Goal: Use online tool/utility: Use online tool/utility

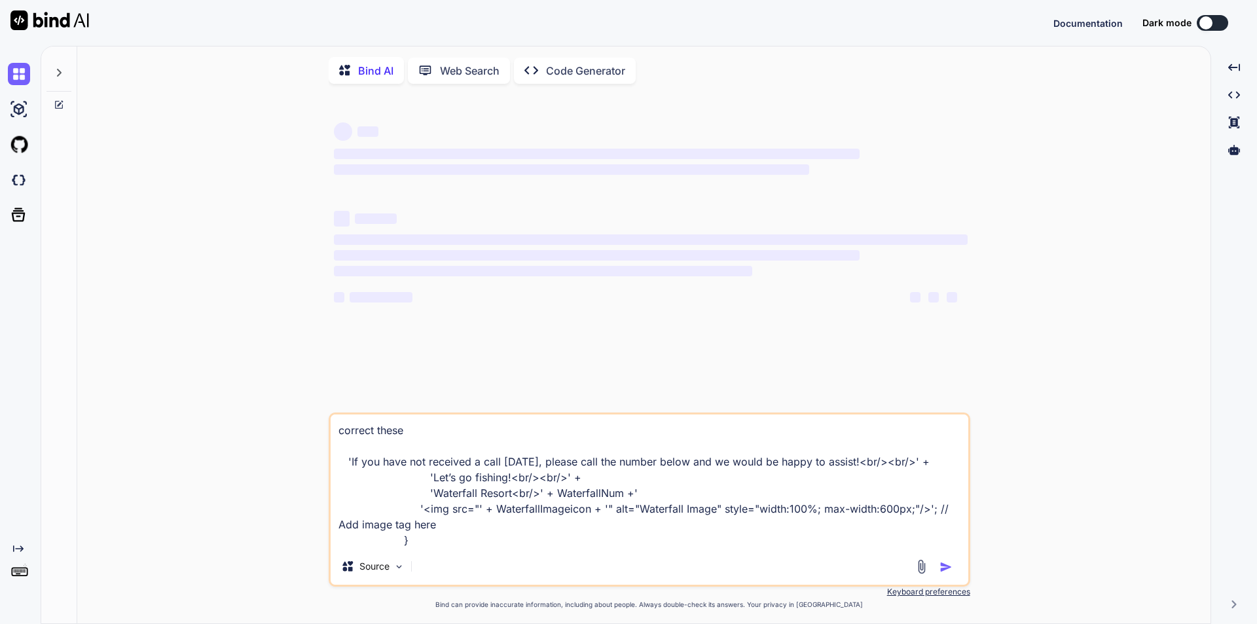
type textarea "x"
drag, startPoint x: 0, startPoint y: 0, endPoint x: 338, endPoint y: 434, distance: 550.0
click at [338, 434] on textarea "correct these 'If you have not received a call [DATE], please call the number b…" at bounding box center [650, 481] width 638 height 134
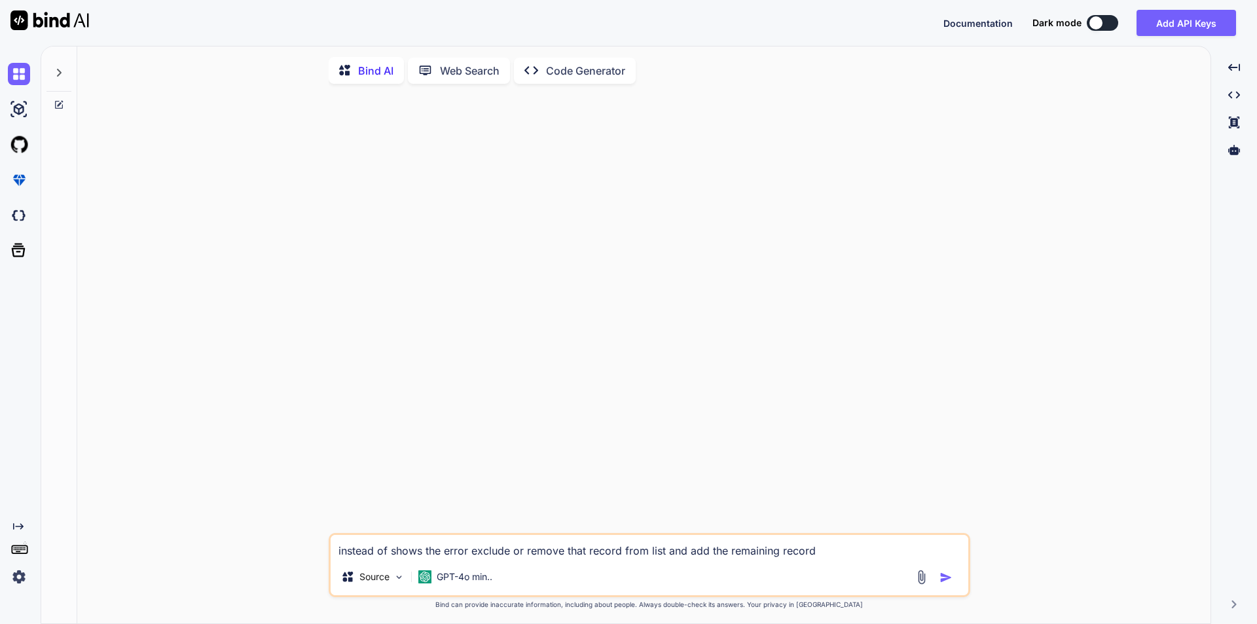
click at [856, 558] on textarea "instead of shows the error exclude or remove that record from list and add the …" at bounding box center [650, 547] width 638 height 24
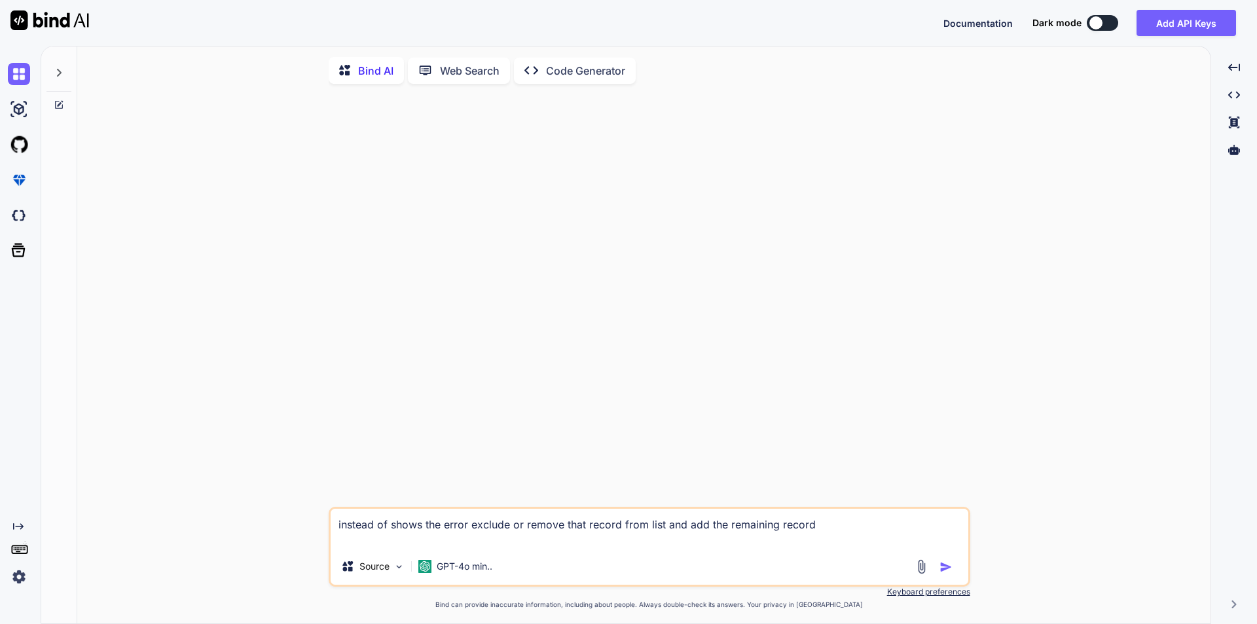
paste textarea "system.debug('roomsByName**'+JSON.serialize(roomsByName)); // List to hold the …"
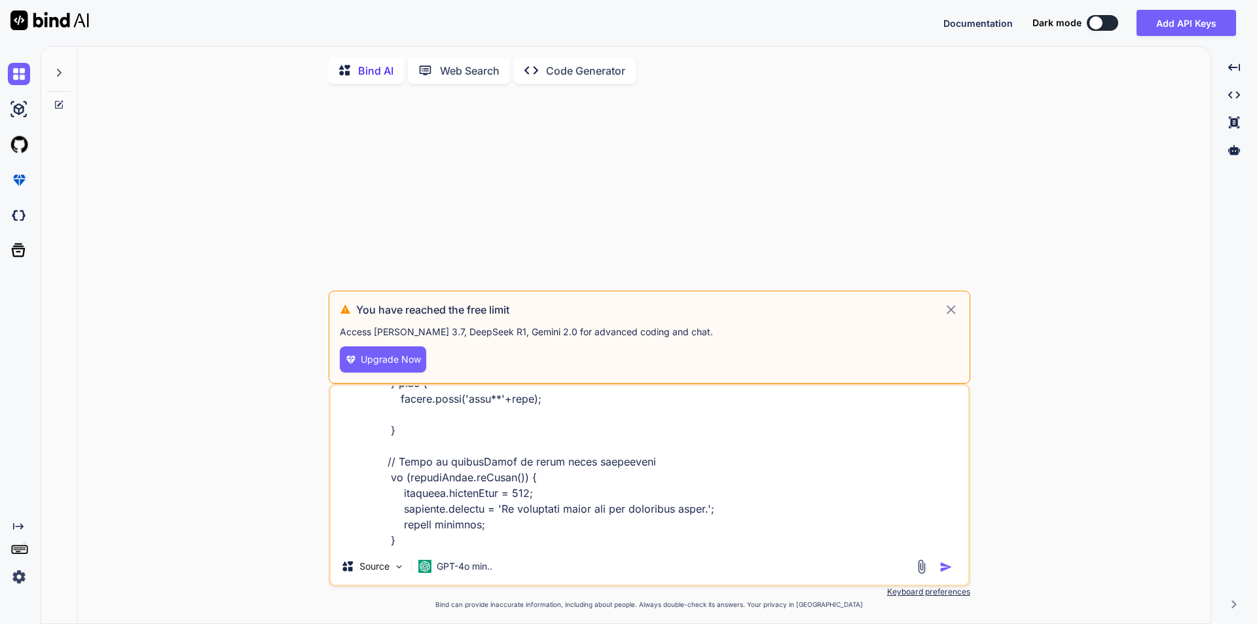
click at [623, 532] on textarea at bounding box center [650, 467] width 638 height 162
type textarea "instead of shows the error exclude or remove that record from list and add the …"
click at [945, 573] on img "button" at bounding box center [945, 566] width 13 height 13
click at [960, 314] on div "You have reached the free limit Access [PERSON_NAME] 3.7, DeepSeek R1, Gemini 2…" at bounding box center [650, 337] width 642 height 93
click at [23, 74] on img at bounding box center [19, 74] width 22 height 22
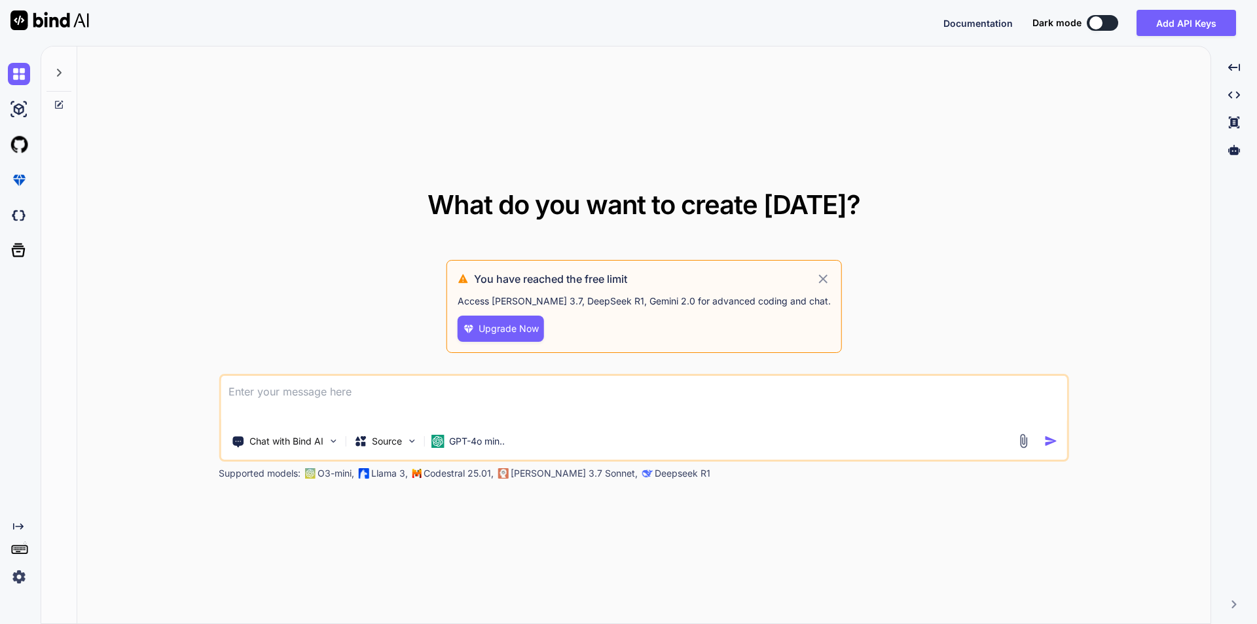
click at [816, 278] on icon at bounding box center [823, 279] width 15 height 16
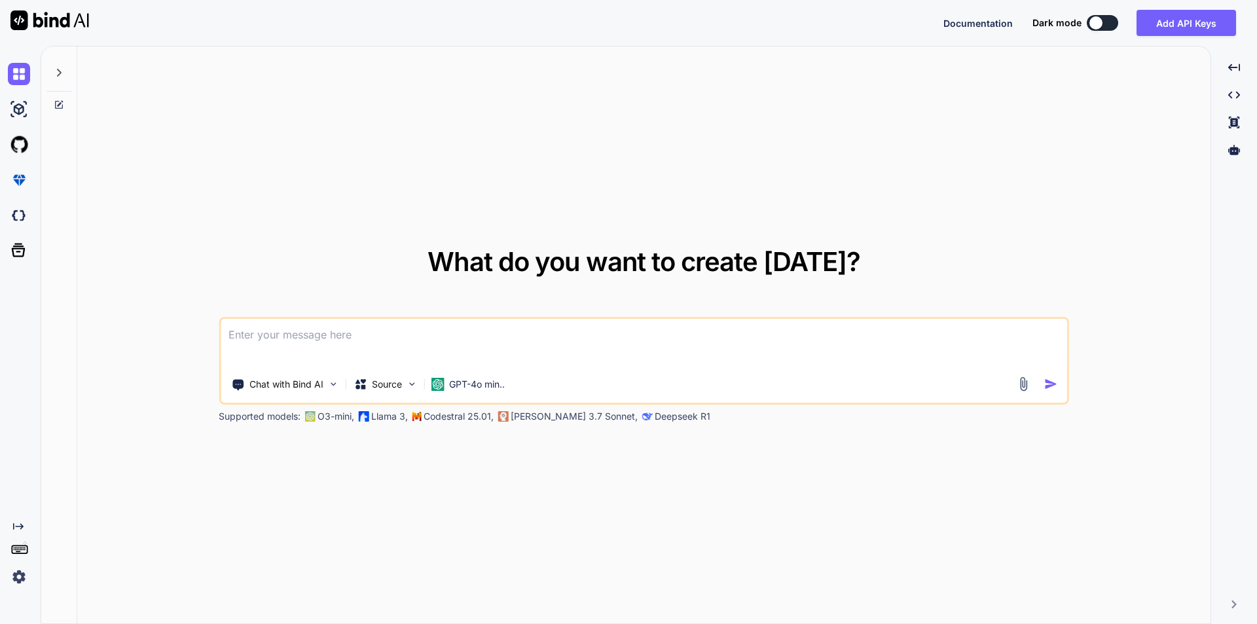
click at [286, 353] on textarea at bounding box center [644, 343] width 846 height 48
paste textarea "instead of shows the error exclude or remove that record from list and add the …"
type textarea "instead of shows the error exclude or remove that record from list and add the …"
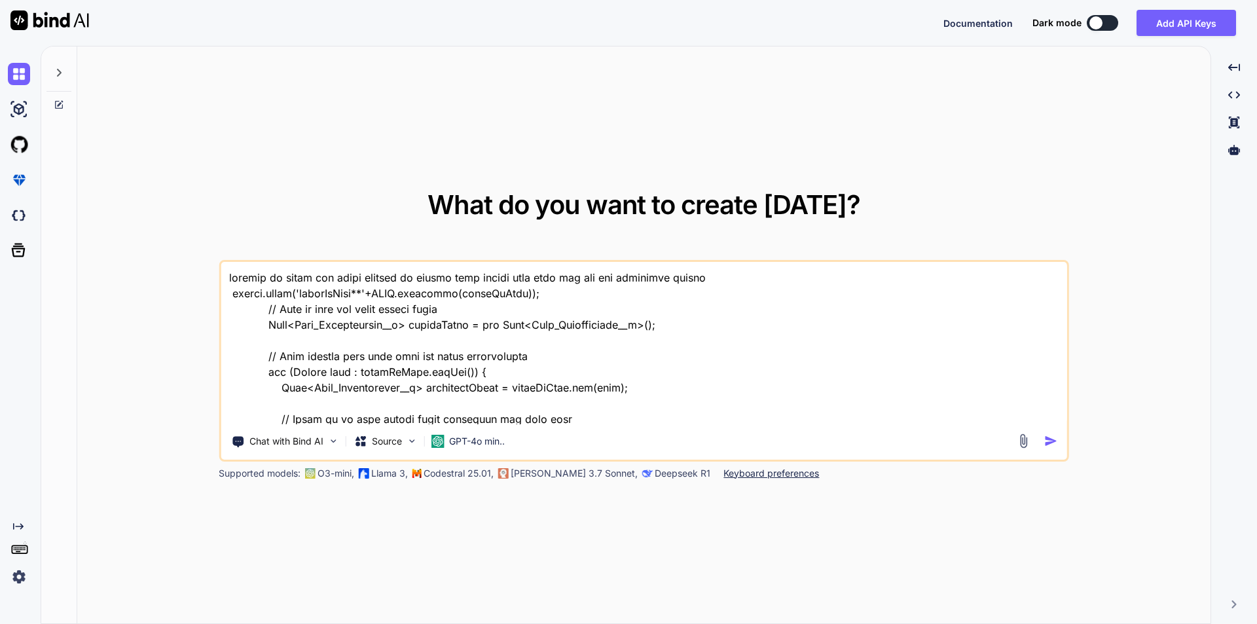
scroll to position [253, 0]
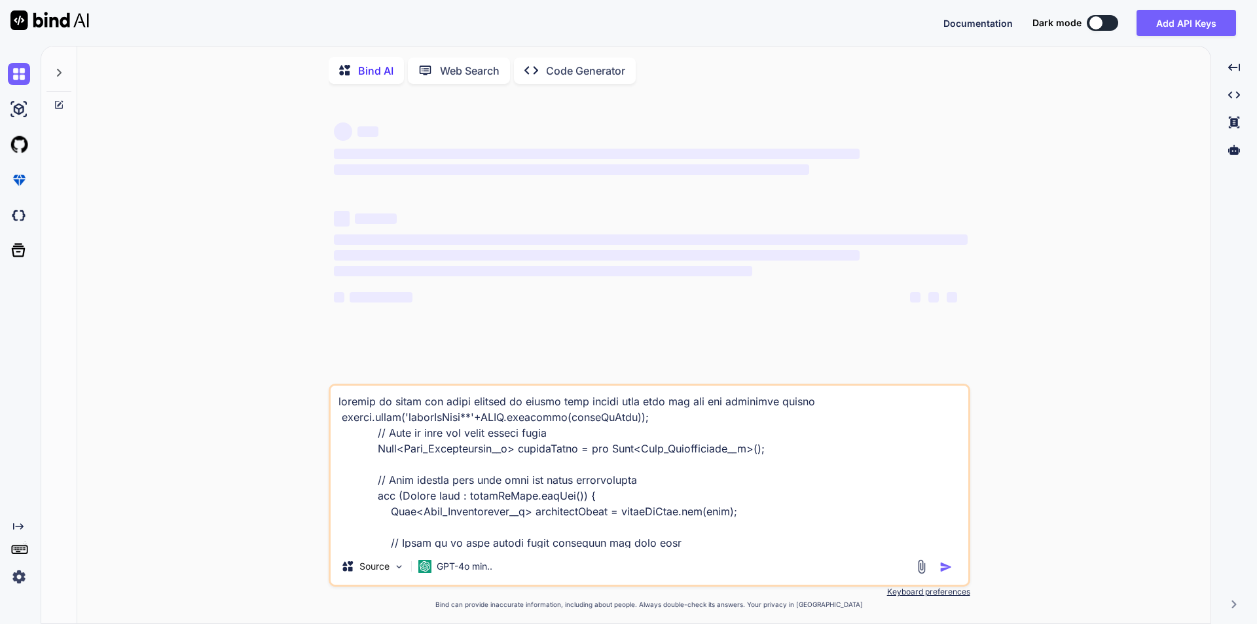
scroll to position [268, 0]
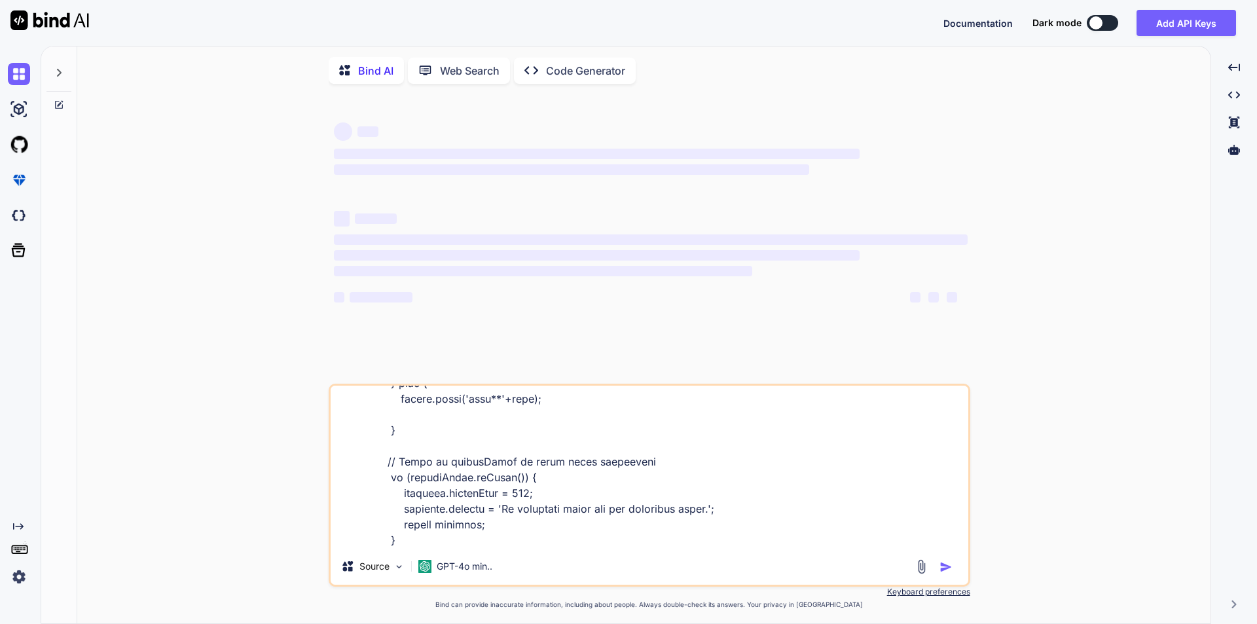
type textarea "instead of shows the error exclude or remove that record from list and add the …"
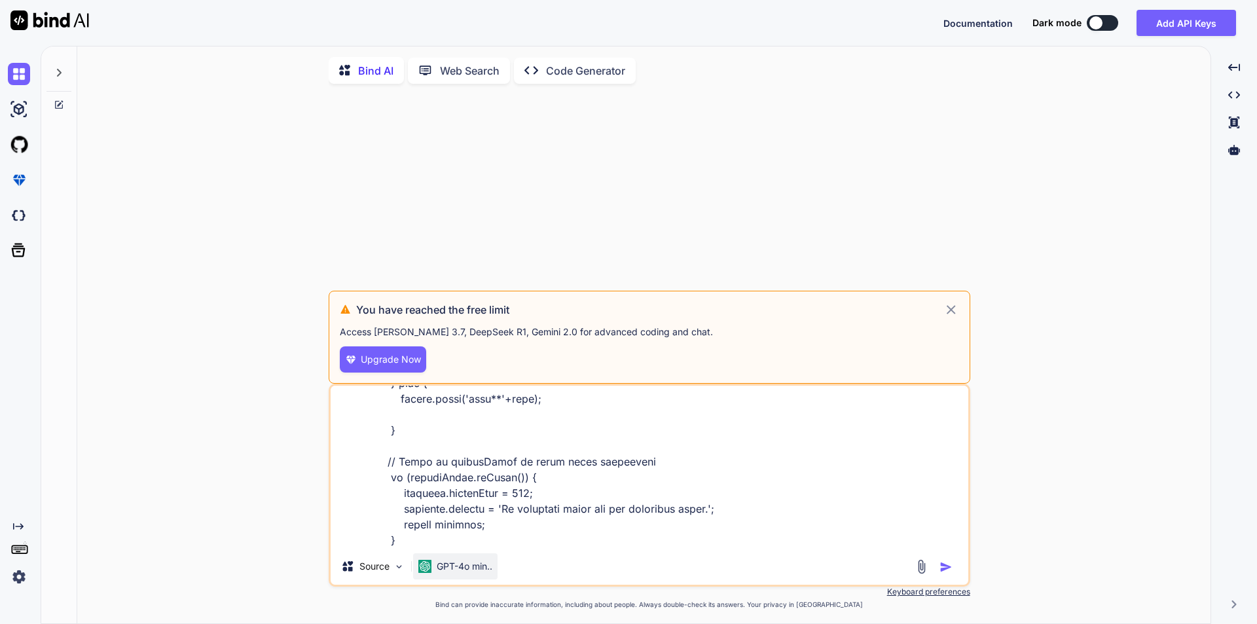
click at [434, 571] on div "GPT-4o min.." at bounding box center [455, 566] width 74 height 13
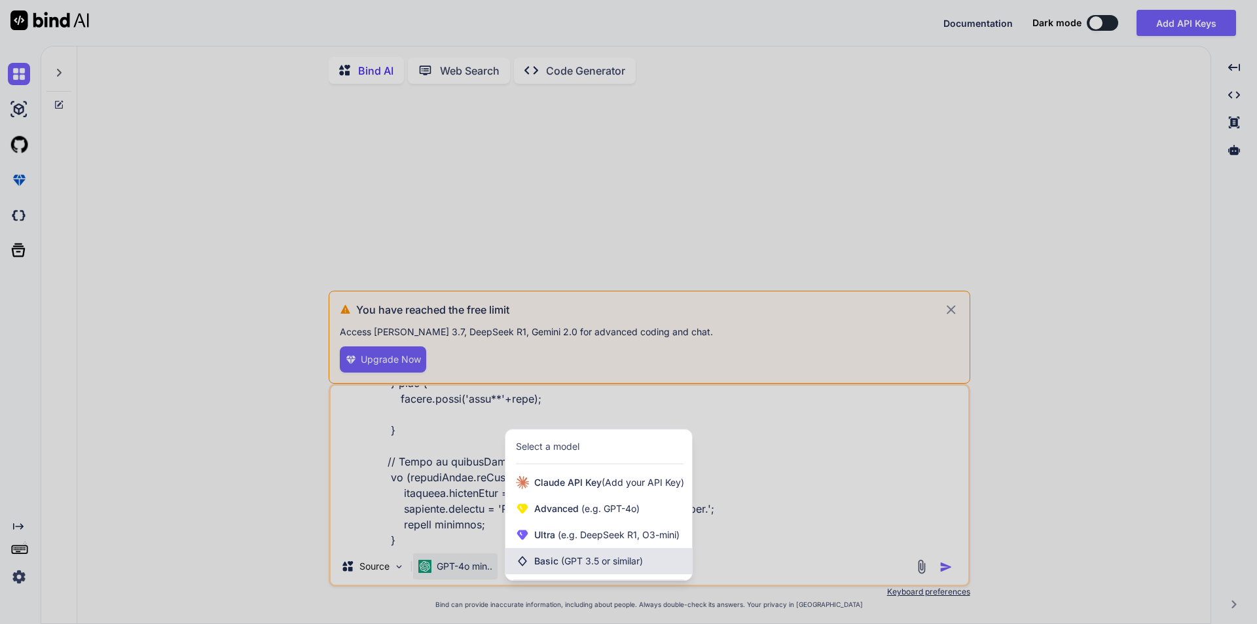
click at [583, 573] on div "Basic (GPT 3.5 or similar)" at bounding box center [598, 561] width 187 height 26
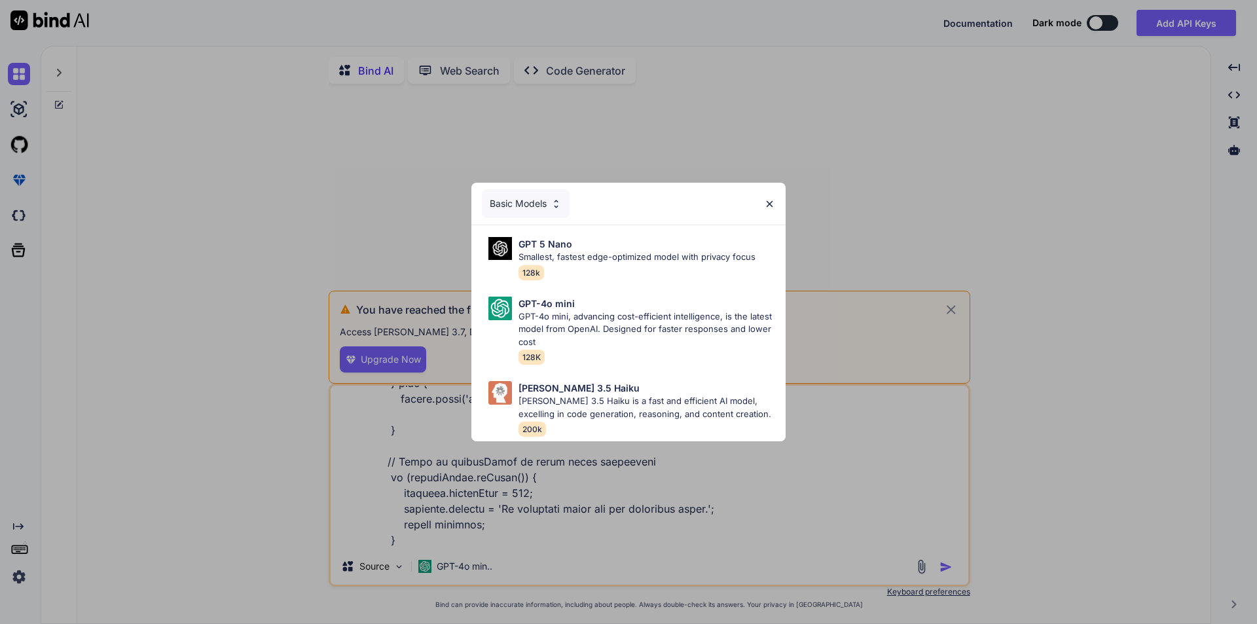
click at [771, 203] on img at bounding box center [769, 203] width 11 height 11
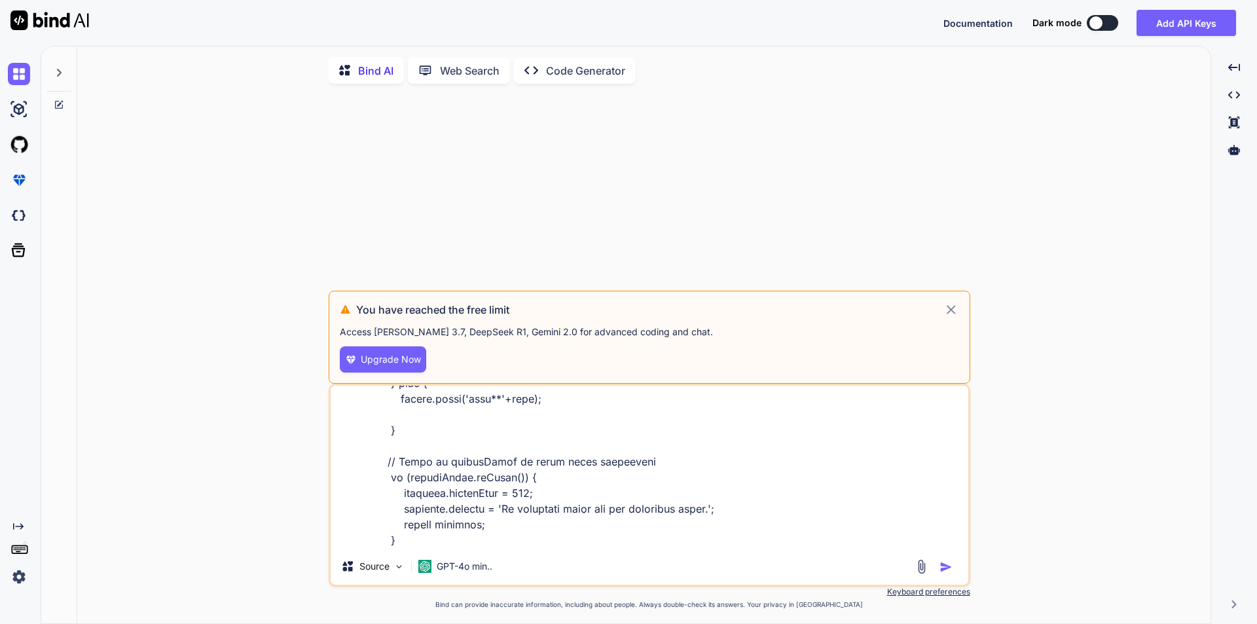
click at [945, 566] on img "button" at bounding box center [945, 566] width 13 height 13
